Goal: Information Seeking & Learning: Learn about a topic

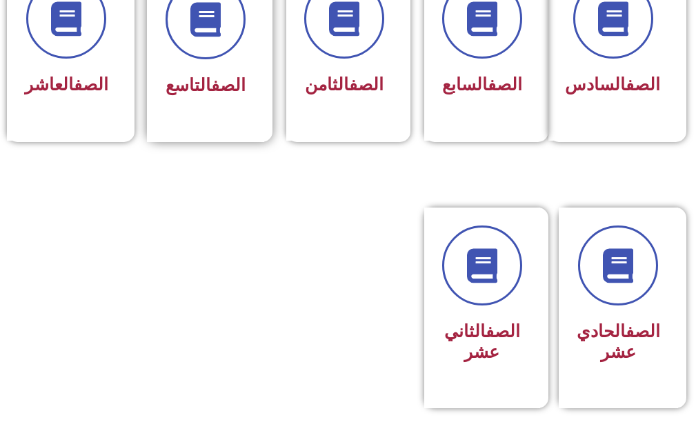
scroll to position [621, 0]
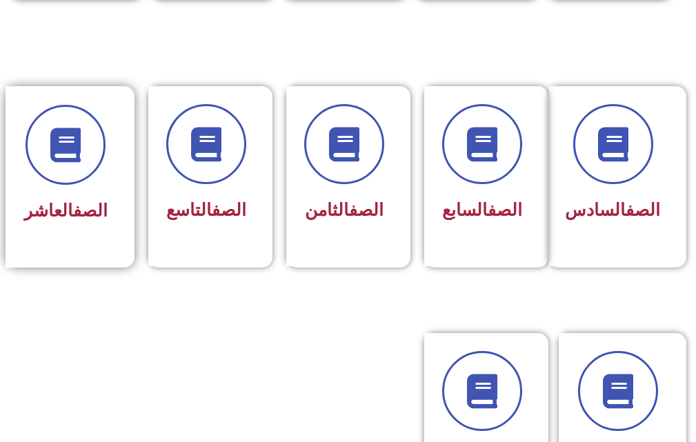
click at [72, 190] on div "الصف العاشر" at bounding box center [65, 166] width 83 height 123
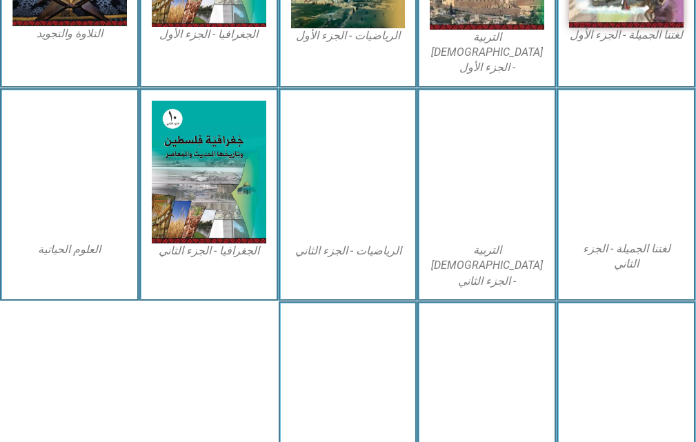
scroll to position [539, 0]
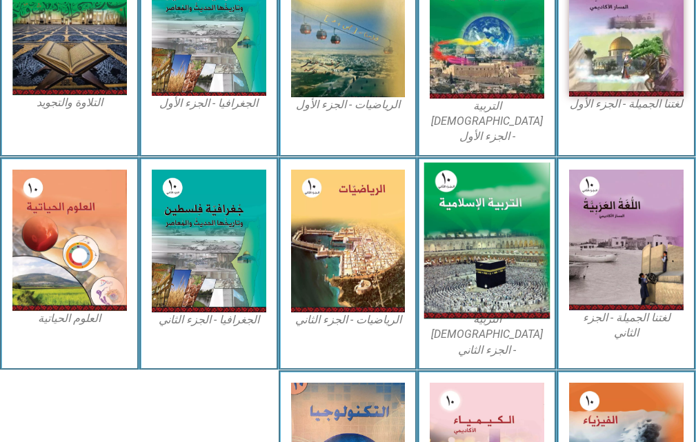
click at [482, 234] on img at bounding box center [487, 241] width 126 height 157
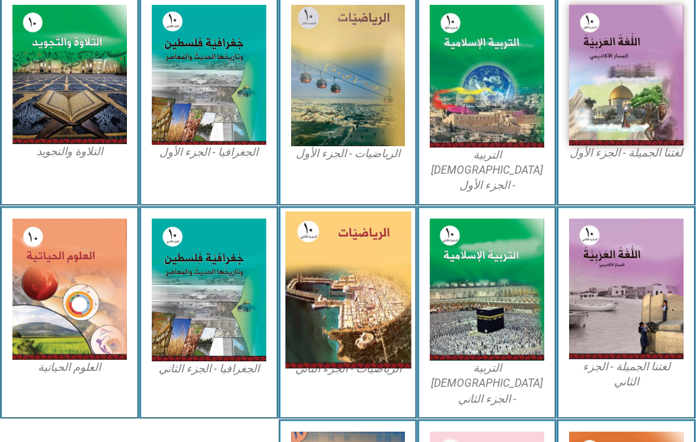
scroll to position [466, 0]
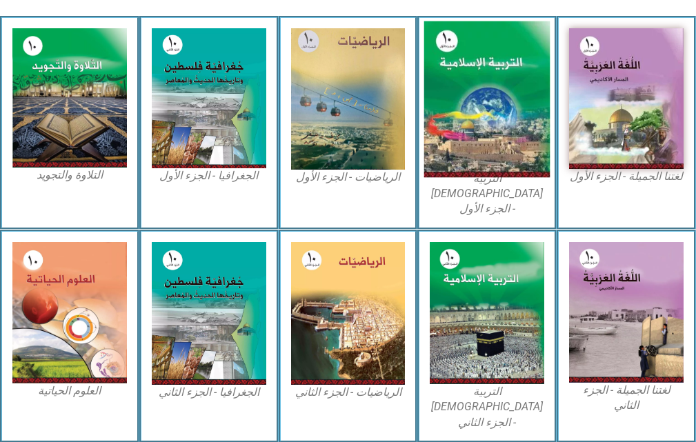
click at [485, 105] on img at bounding box center [487, 99] width 126 height 157
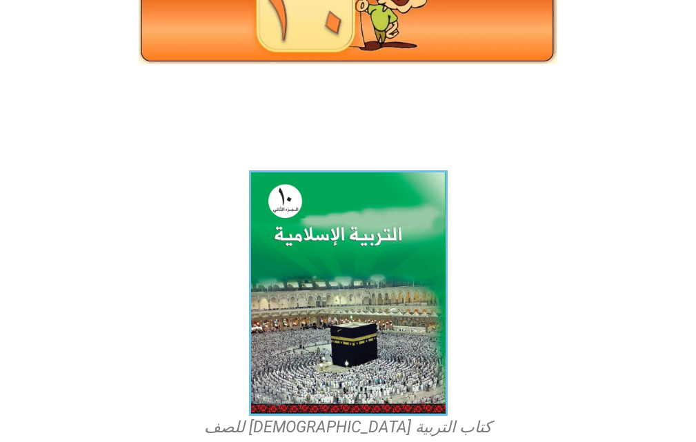
scroll to position [207, 0]
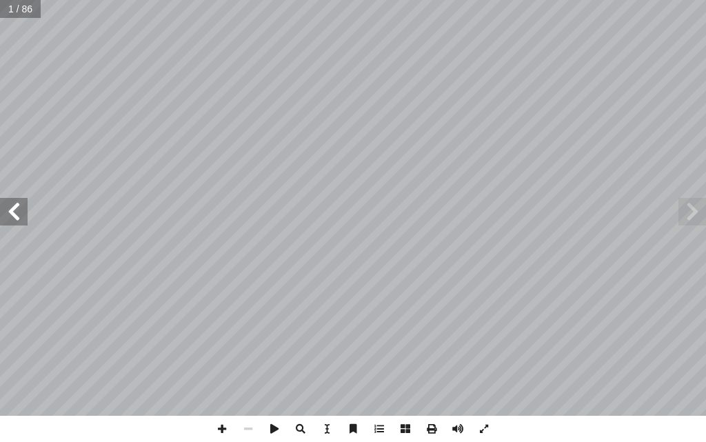
click at [8, 215] on span at bounding box center [14, 212] width 28 height 28
click at [701, 215] on span at bounding box center [693, 212] width 28 height 28
click at [426, 428] on span at bounding box center [432, 429] width 26 height 26
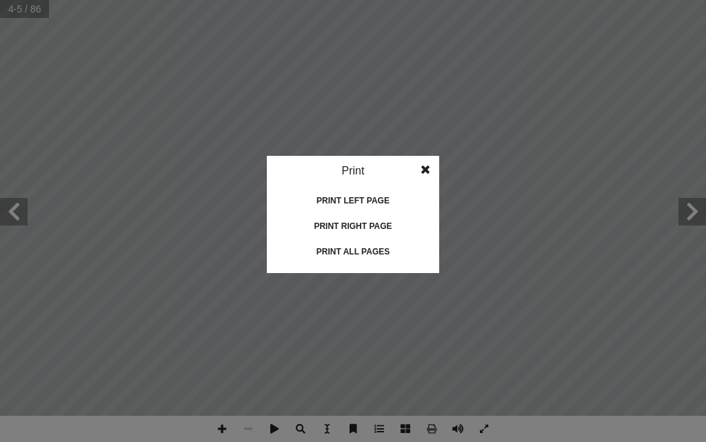
click at [379, 199] on div "Print left page" at bounding box center [353, 201] width 138 height 22
click at [421, 167] on span at bounding box center [425, 170] width 25 height 28
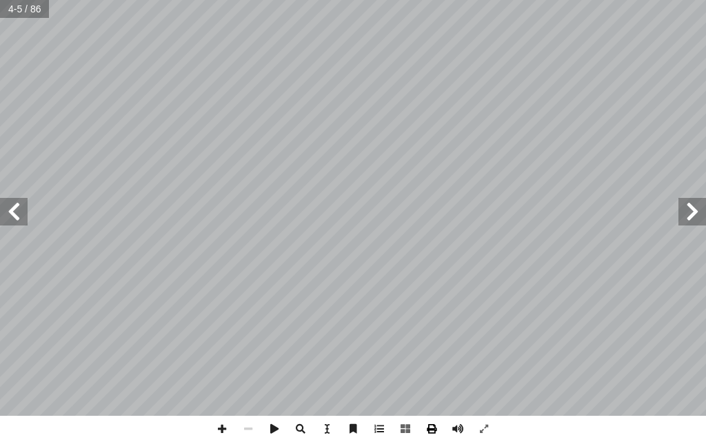
click at [421, 428] on span at bounding box center [432, 429] width 26 height 26
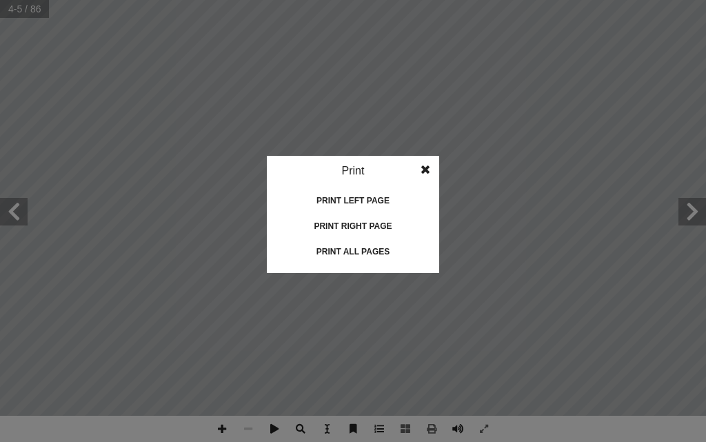
click at [372, 199] on div "Print left page" at bounding box center [353, 201] width 138 height 22
click at [430, 161] on span at bounding box center [425, 170] width 25 height 28
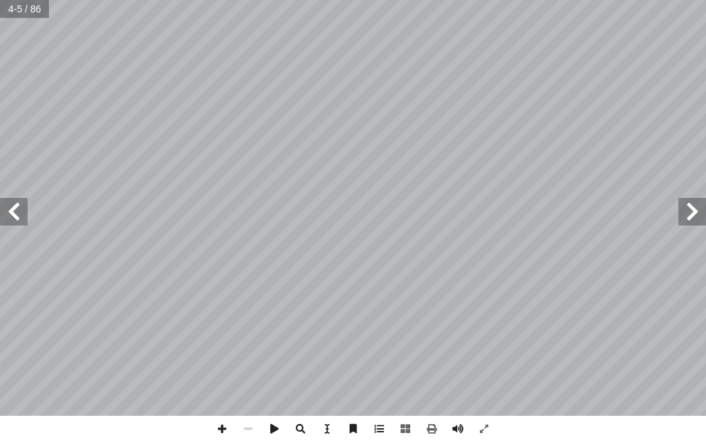
click at [689, 217] on span at bounding box center [693, 212] width 28 height 28
click at [3, 217] on span at bounding box center [14, 212] width 28 height 28
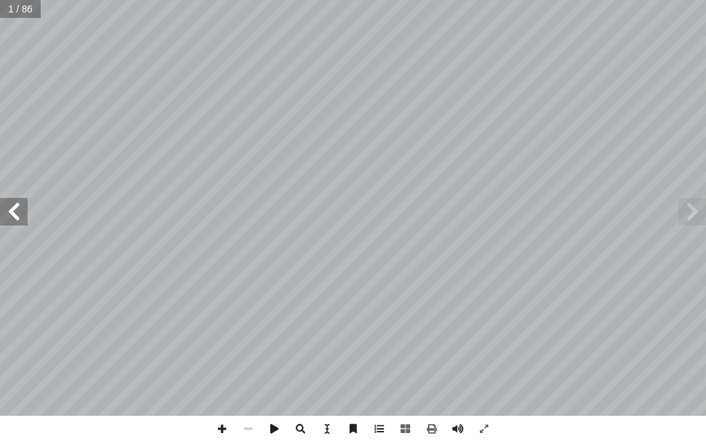
click at [3, 217] on span at bounding box center [14, 212] width 28 height 28
click at [437, 430] on span at bounding box center [432, 429] width 26 height 26
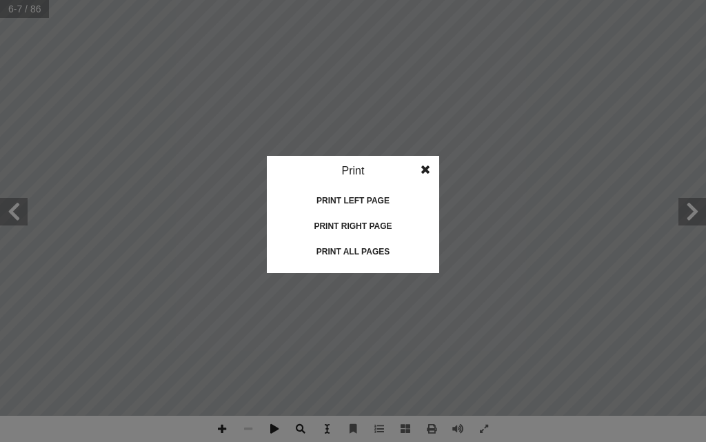
click at [377, 206] on div "Print left page" at bounding box center [353, 201] width 138 height 22
